Goal: Transaction & Acquisition: Purchase product/service

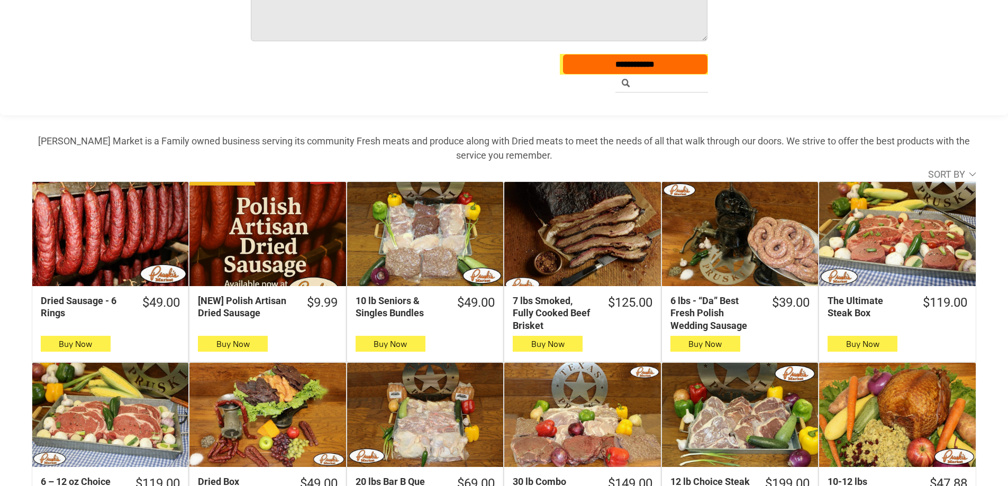
scroll to position [265, 0]
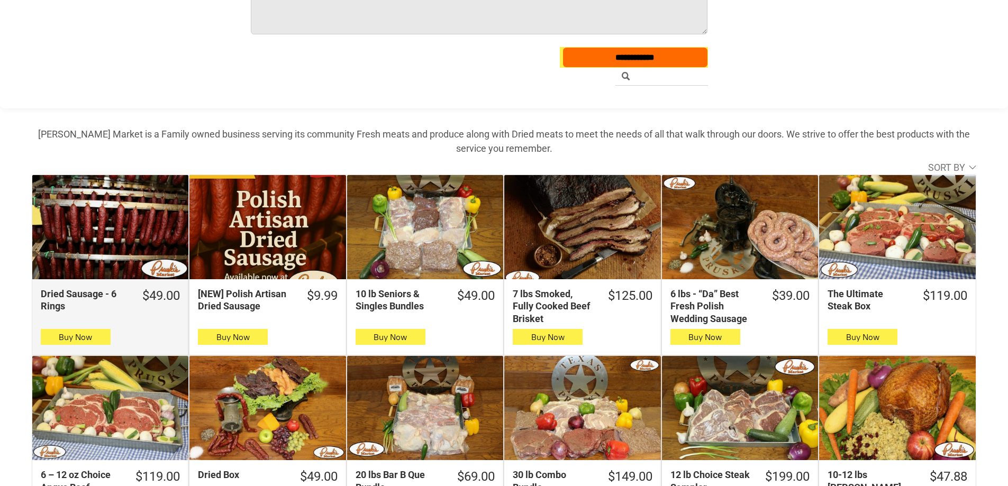
click at [115, 223] on div "Dried Sausage - 6 Rings" at bounding box center [110, 227] width 156 height 104
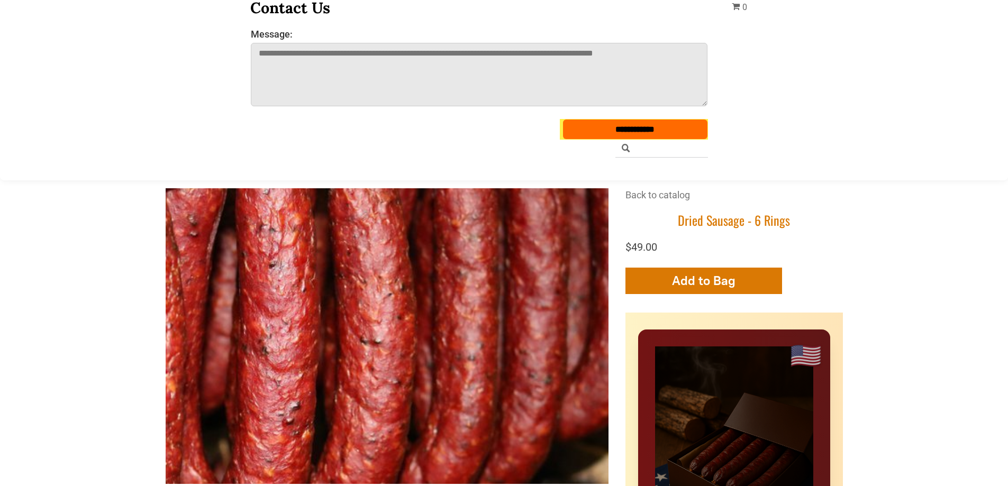
scroll to position [265, 0]
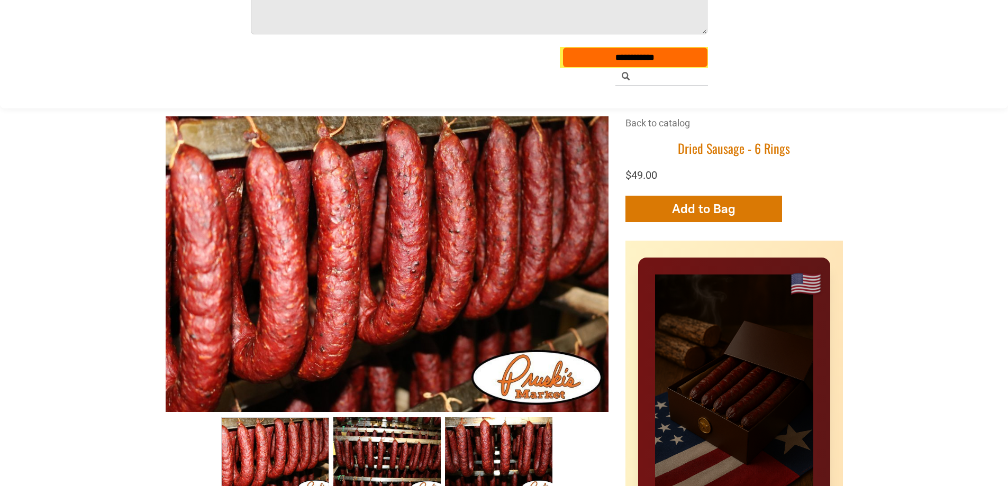
drag, startPoint x: 386, startPoint y: 239, endPoint x: 125, endPoint y: 111, distance: 290.4
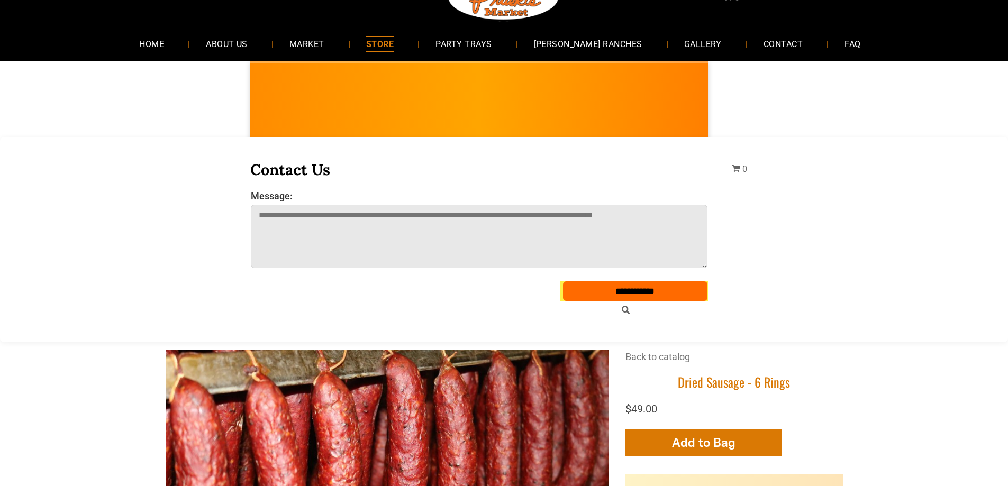
scroll to position [0, 0]
